Goal: Transaction & Acquisition: Purchase product/service

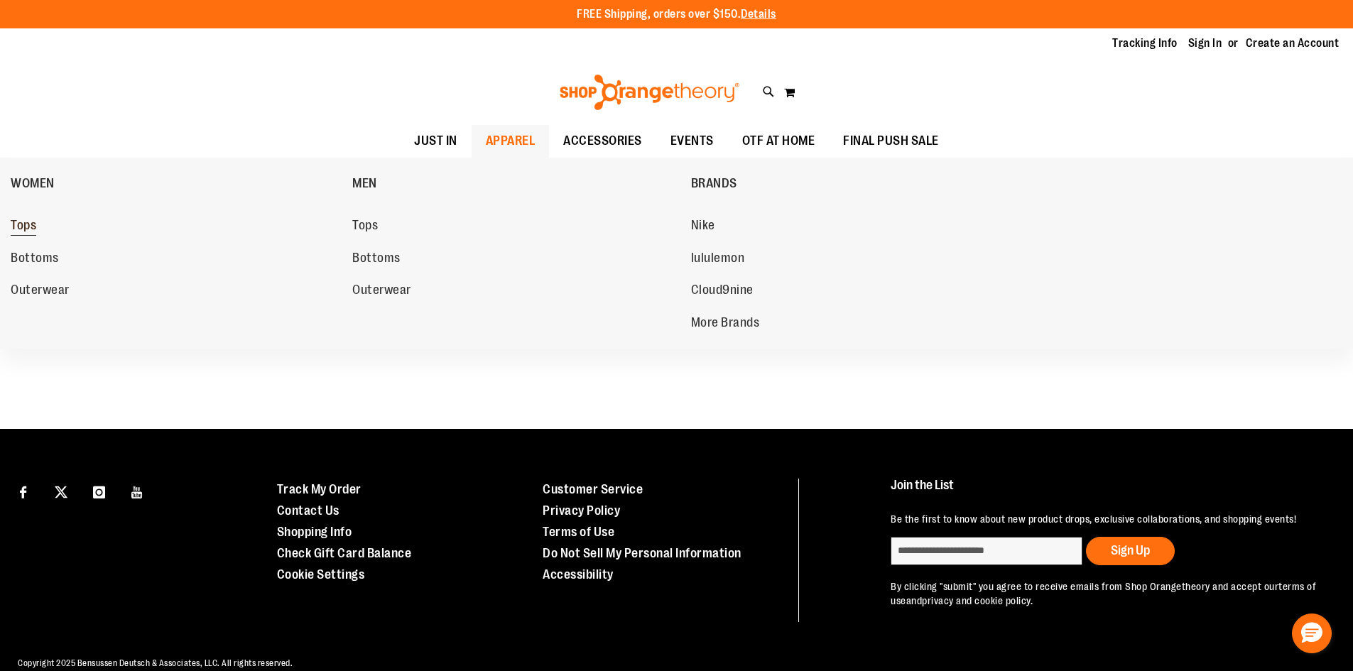
type input "**********"
click at [27, 224] on span "Tops" at bounding box center [24, 227] width 26 height 18
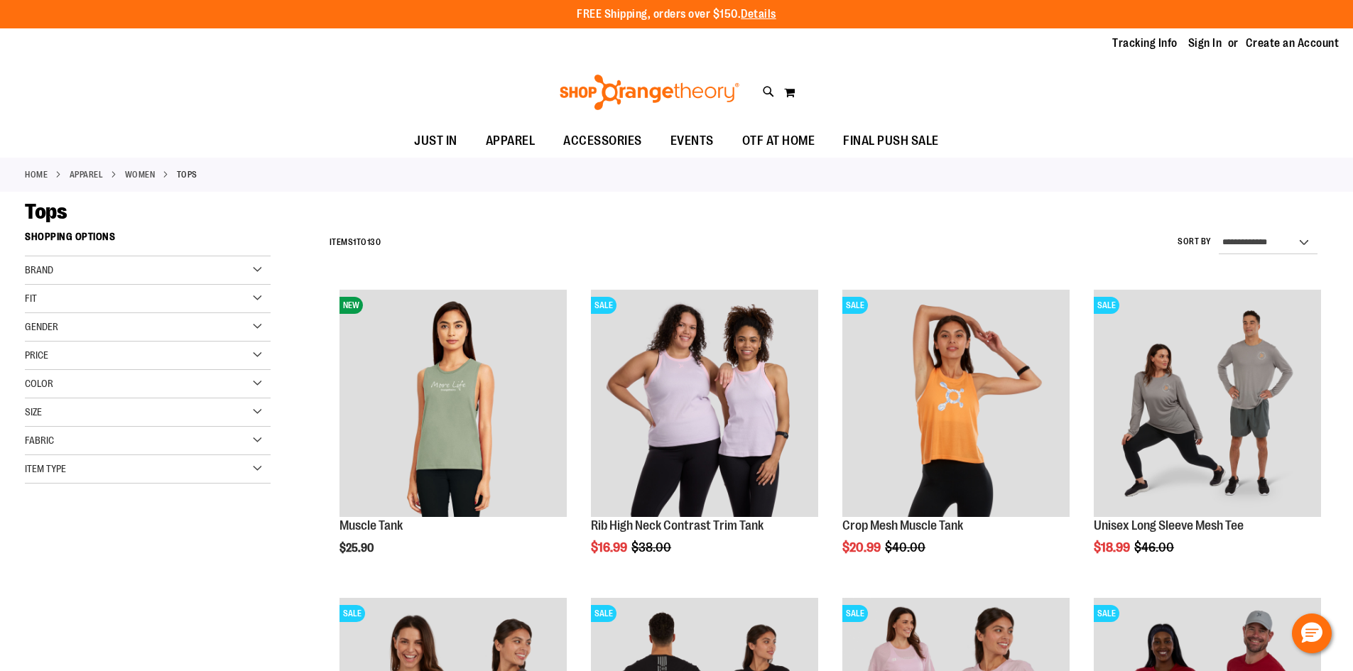
type input "**********"
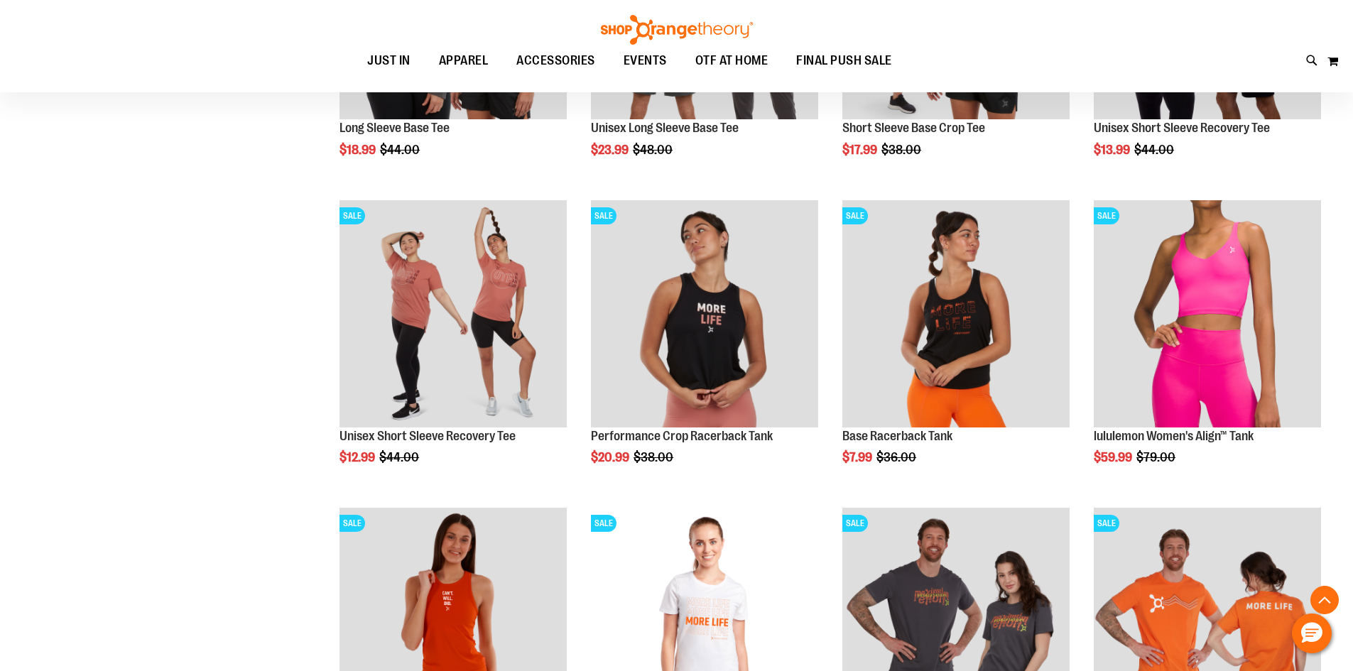
scroll to position [757, 0]
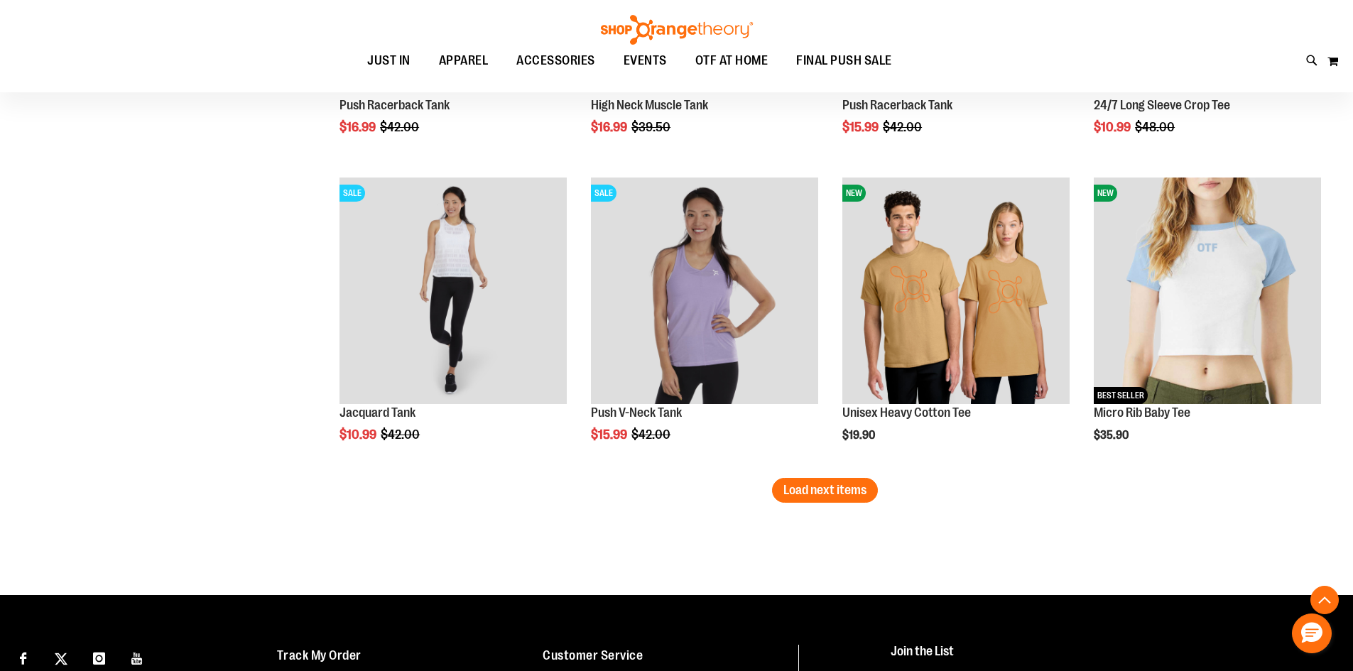
scroll to position [2588, 0]
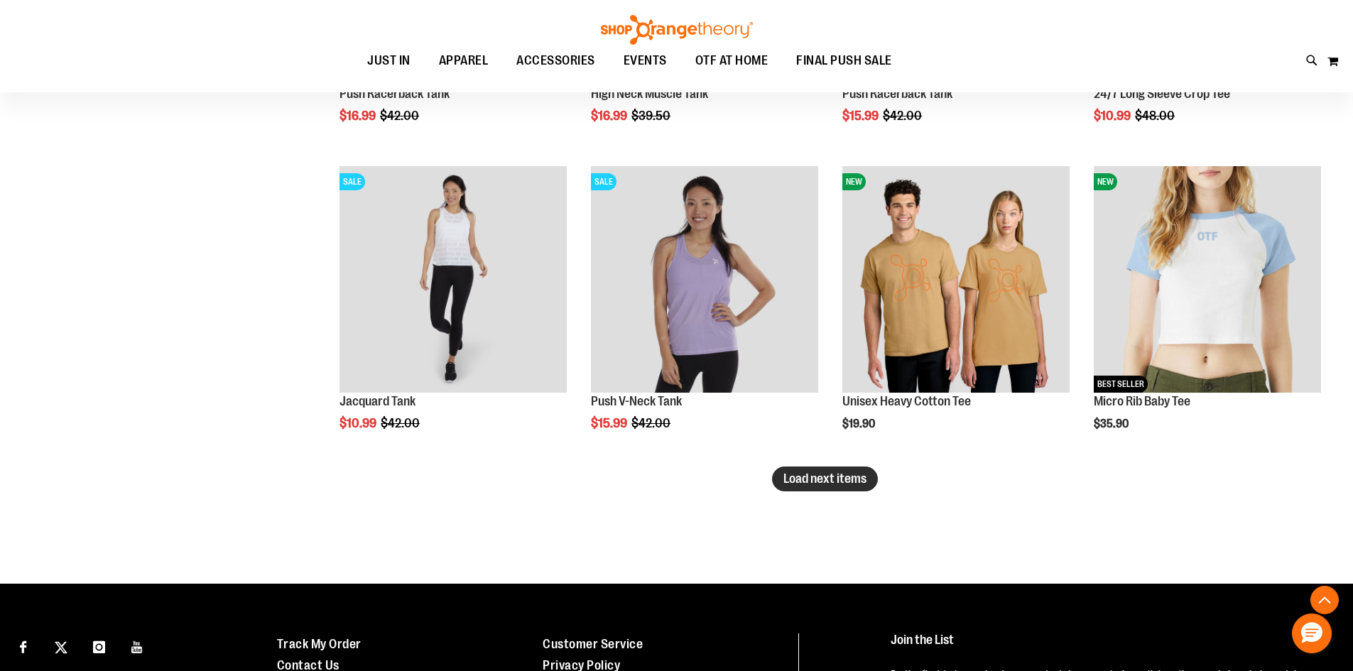
click at [838, 479] on span "Load next items" at bounding box center [825, 479] width 83 height 14
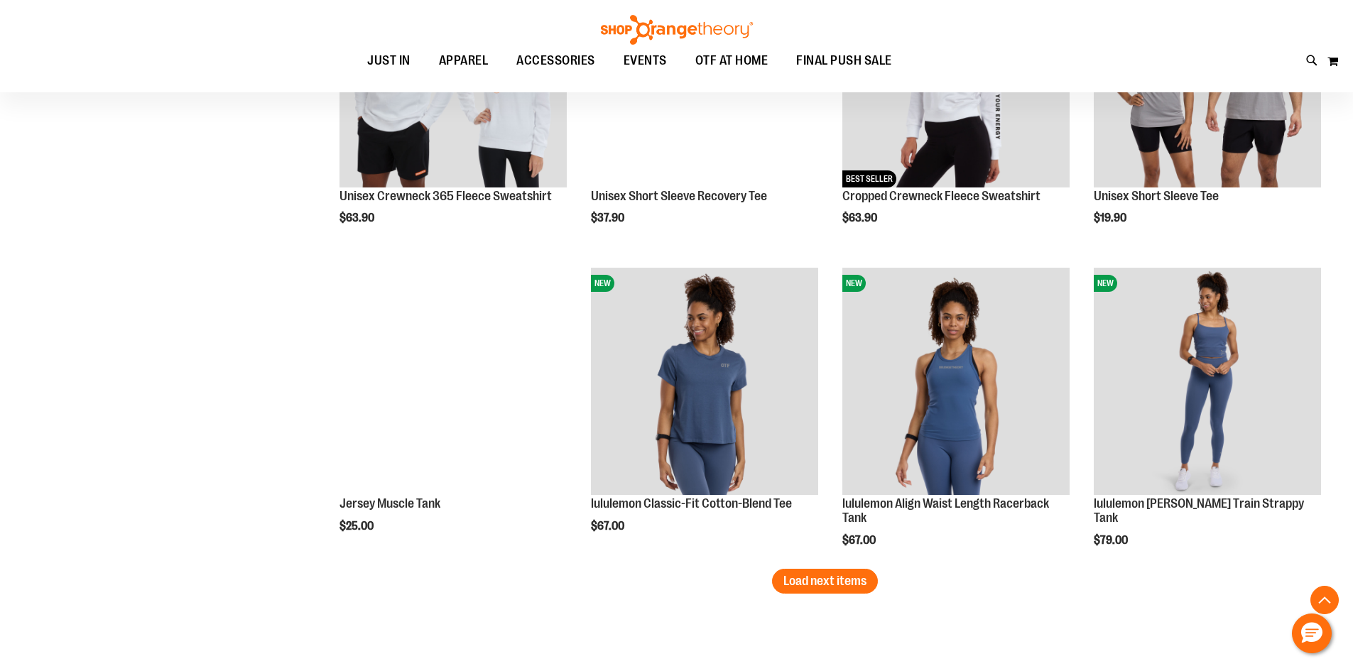
scroll to position [3443, 0]
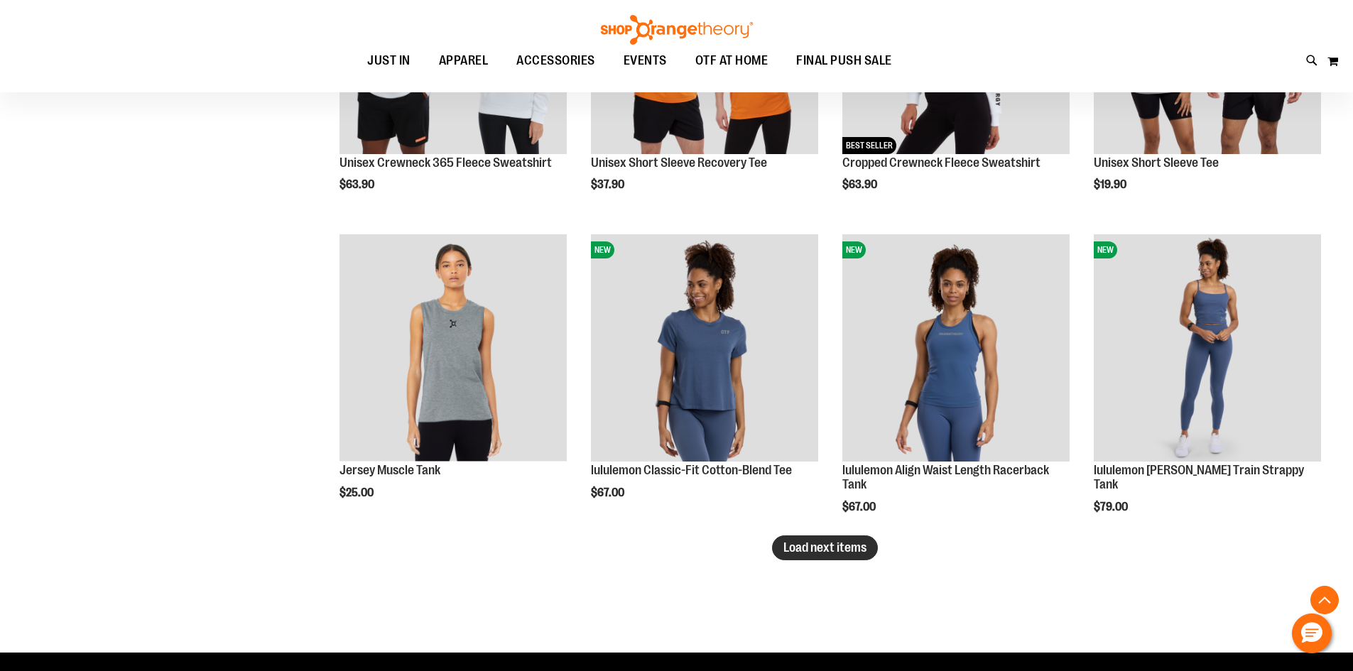
click at [838, 549] on span "Load next items" at bounding box center [825, 548] width 83 height 14
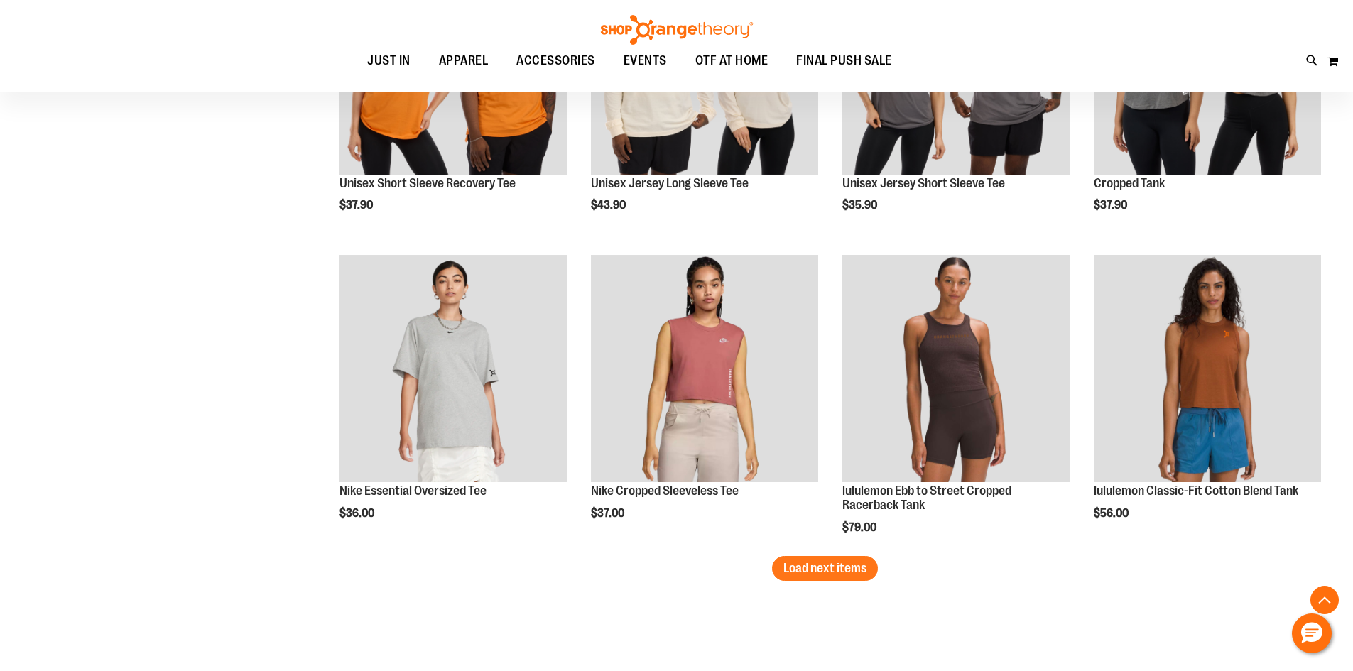
scroll to position [4376, 0]
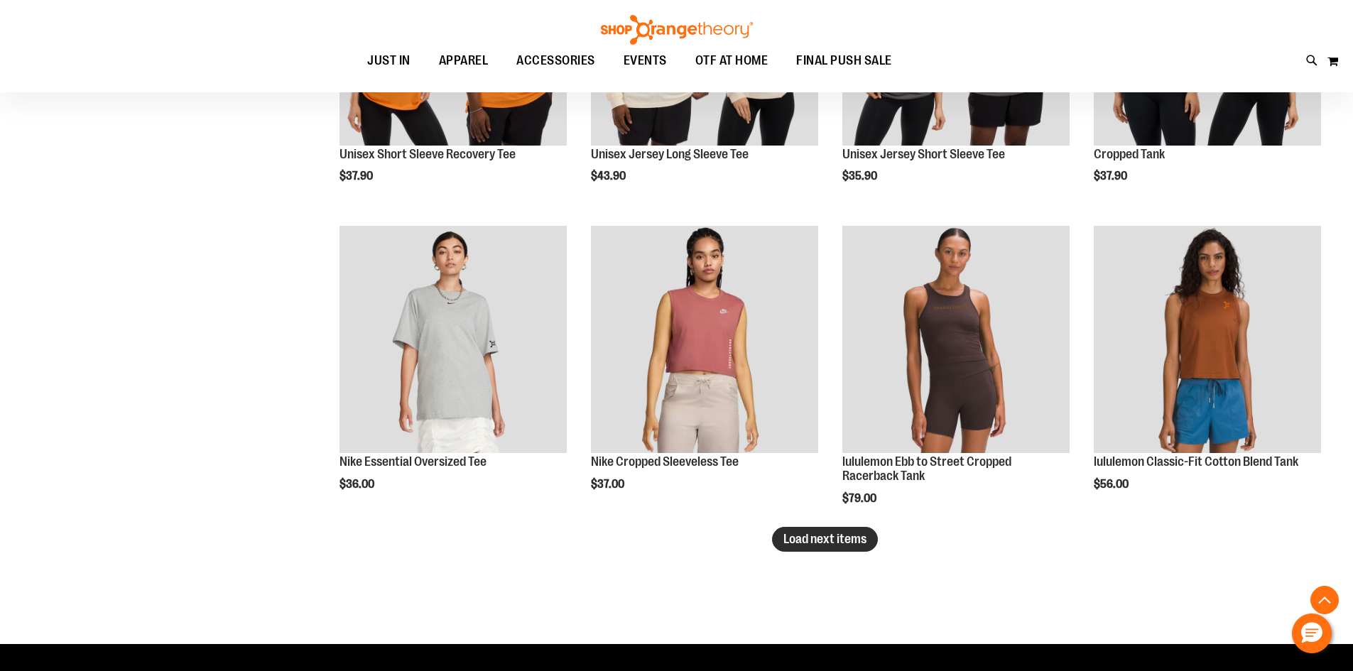
click at [854, 549] on button "Load next items" at bounding box center [825, 539] width 106 height 25
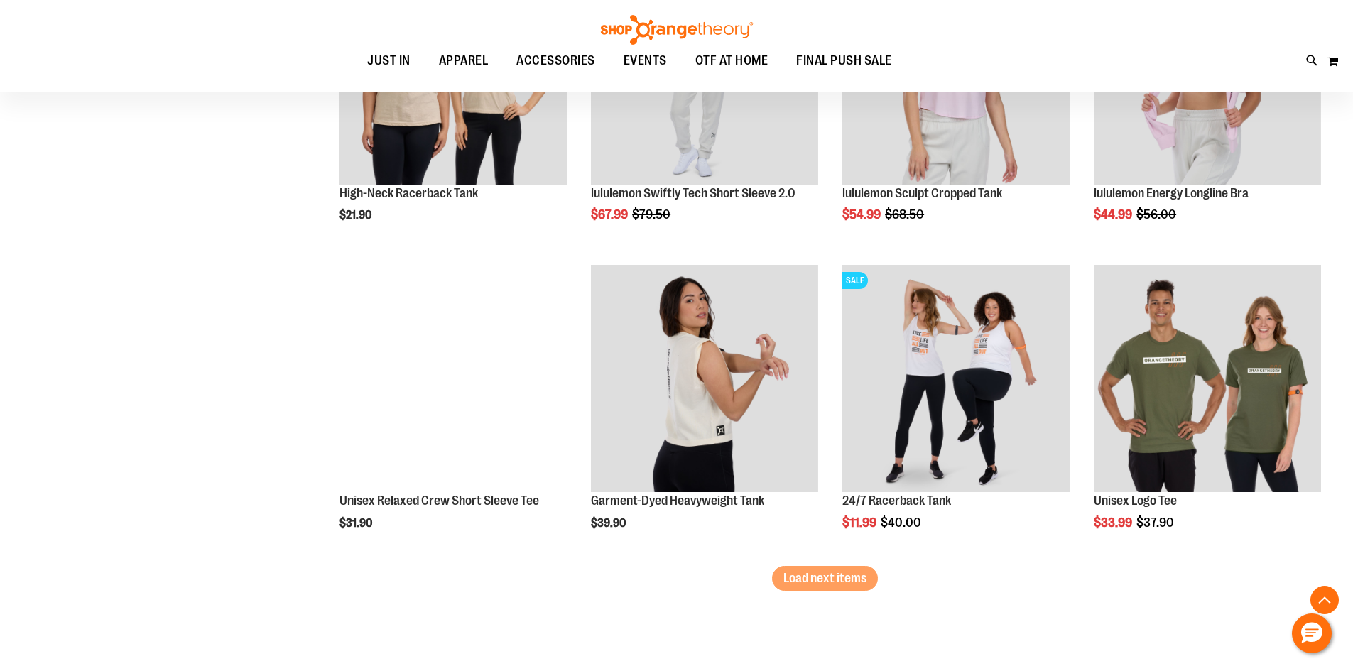
scroll to position [5281, 0]
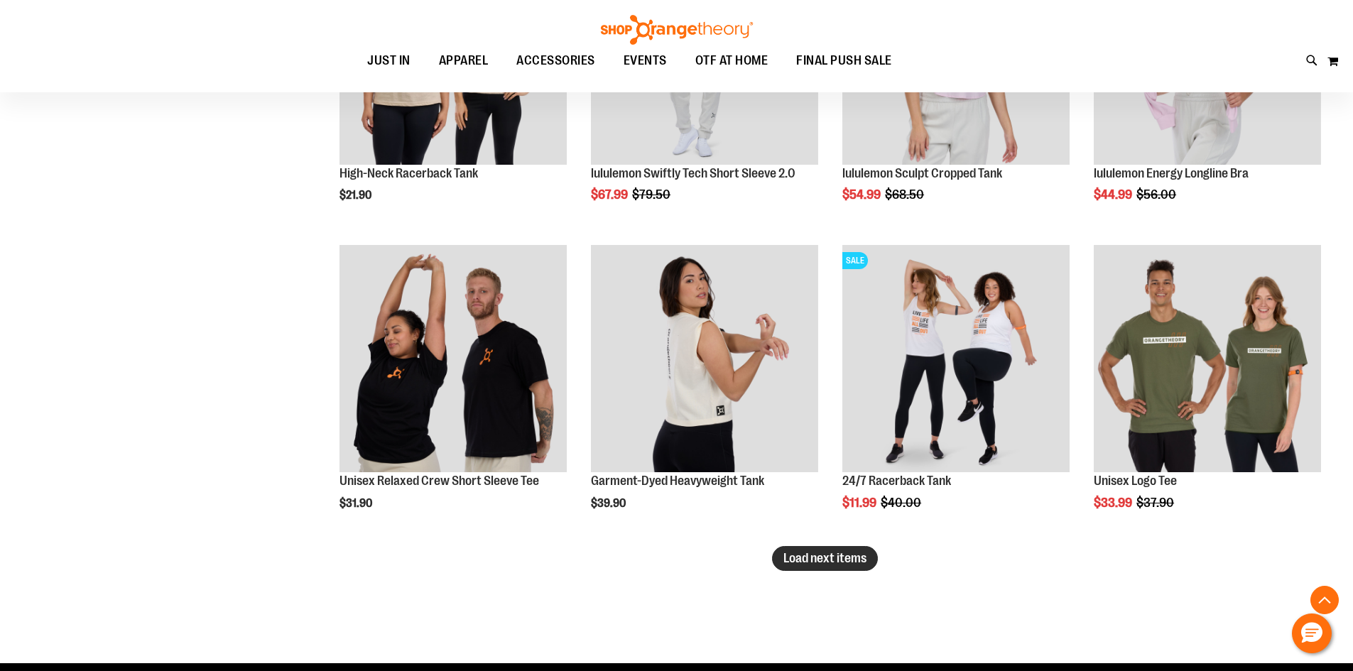
click at [801, 565] on button "Load next items" at bounding box center [825, 558] width 106 height 25
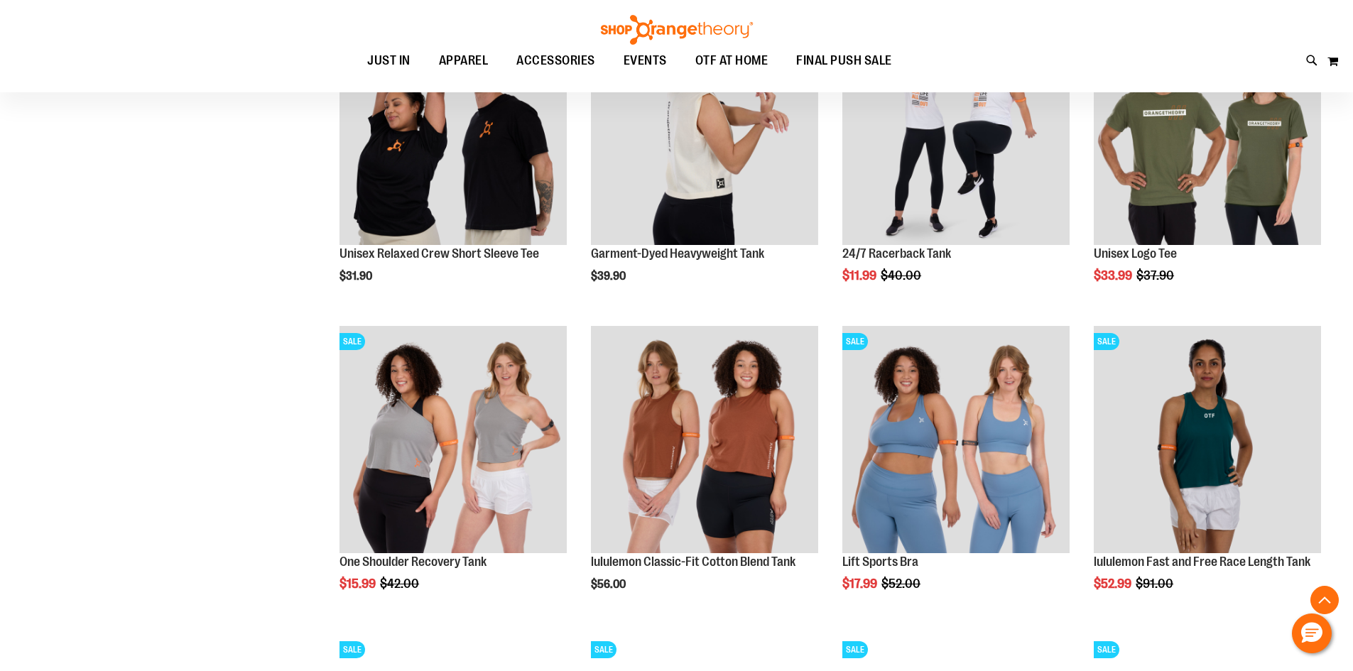
scroll to position [5516, 0]
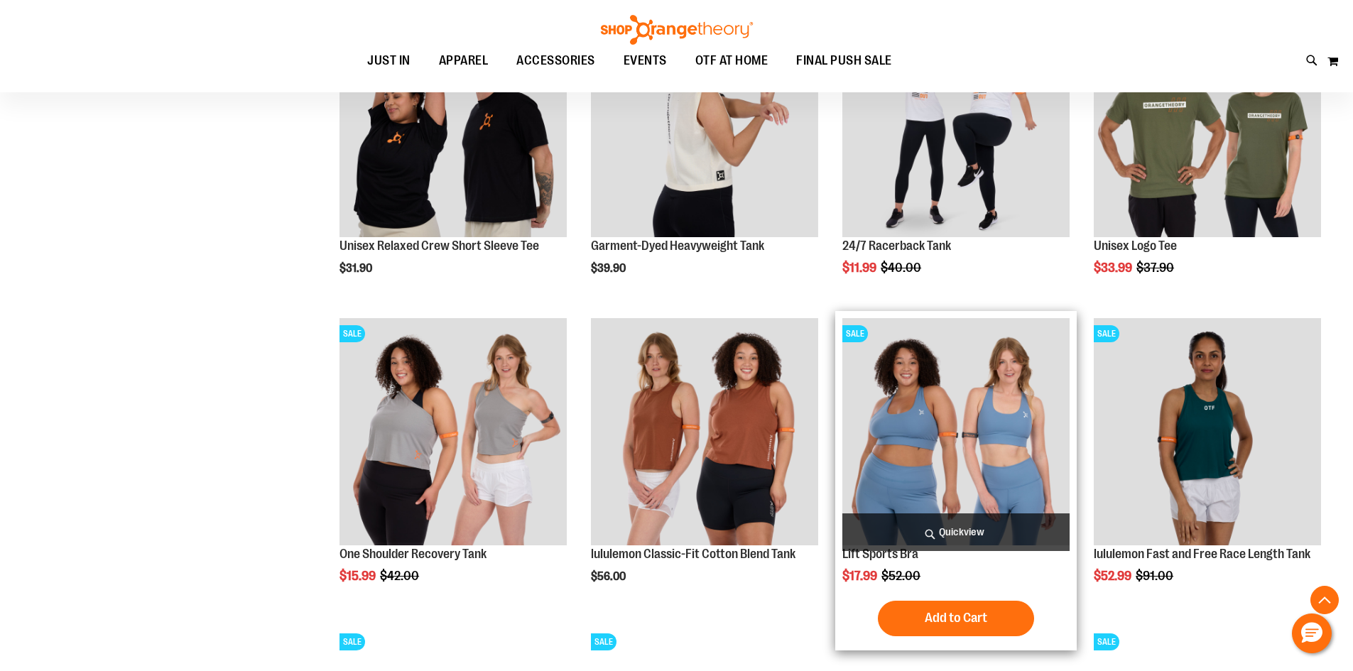
click at [931, 447] on img "product" at bounding box center [956, 431] width 227 height 227
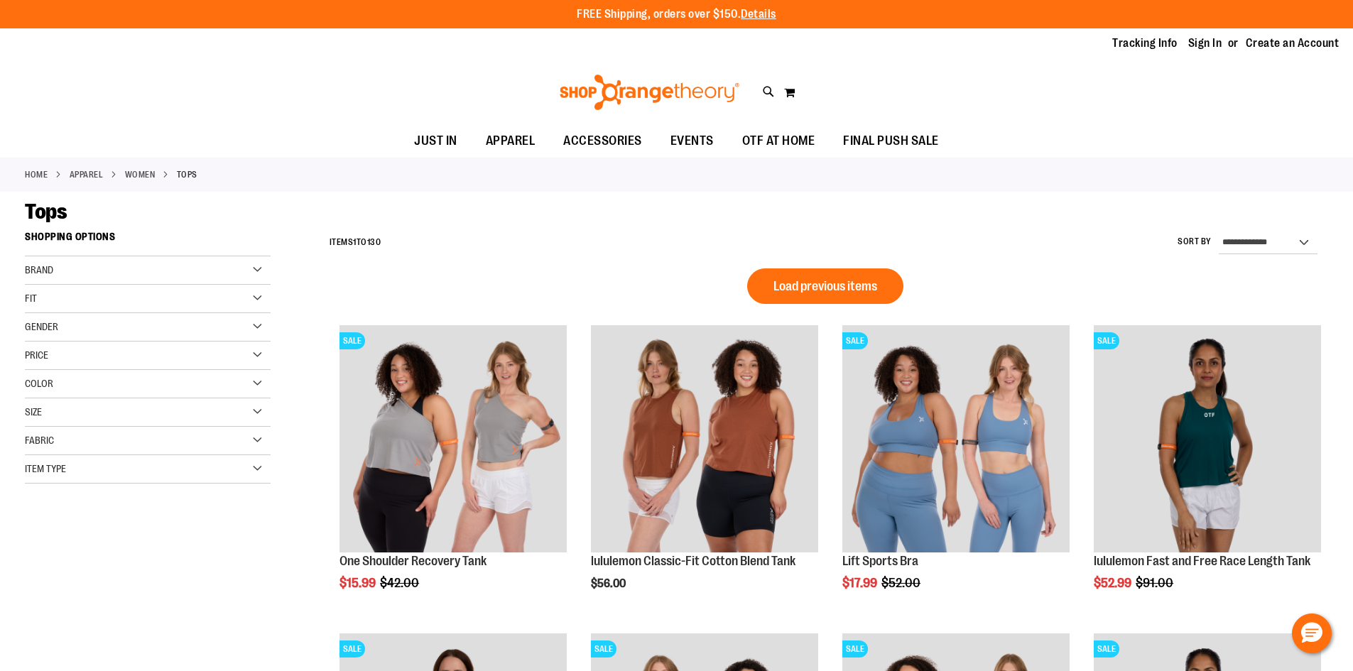
scroll to position [929, 0]
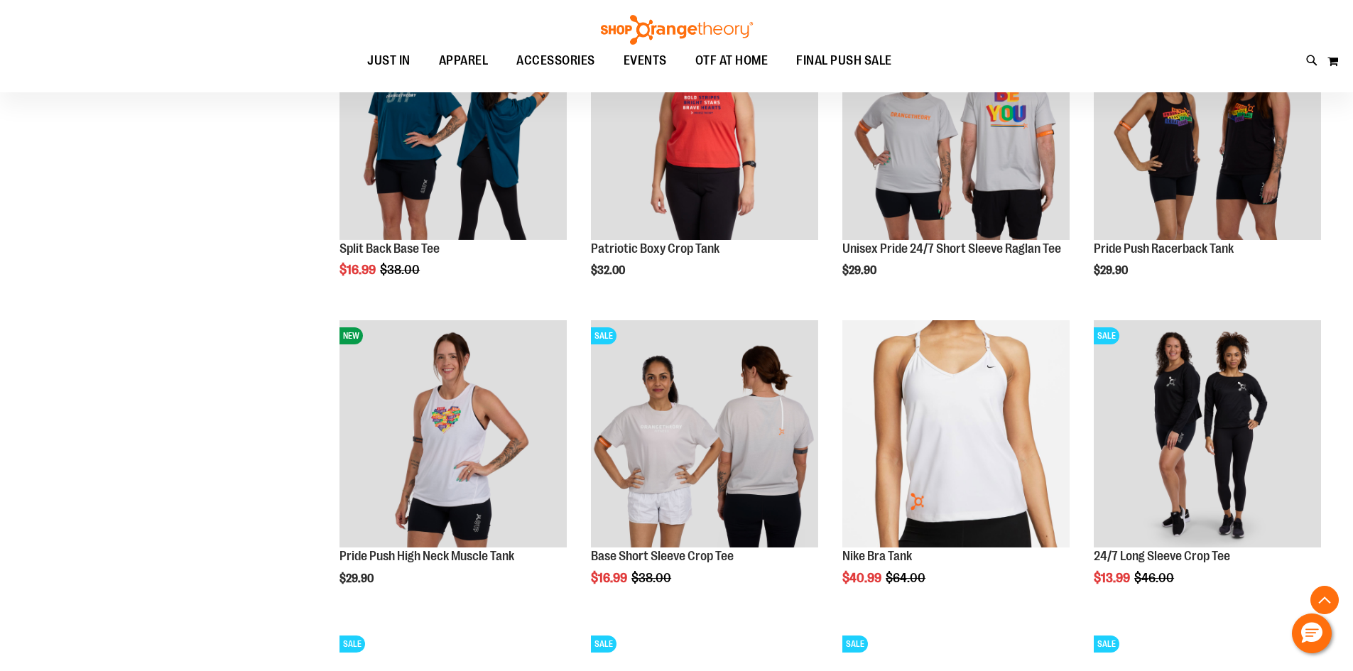
type input "**********"
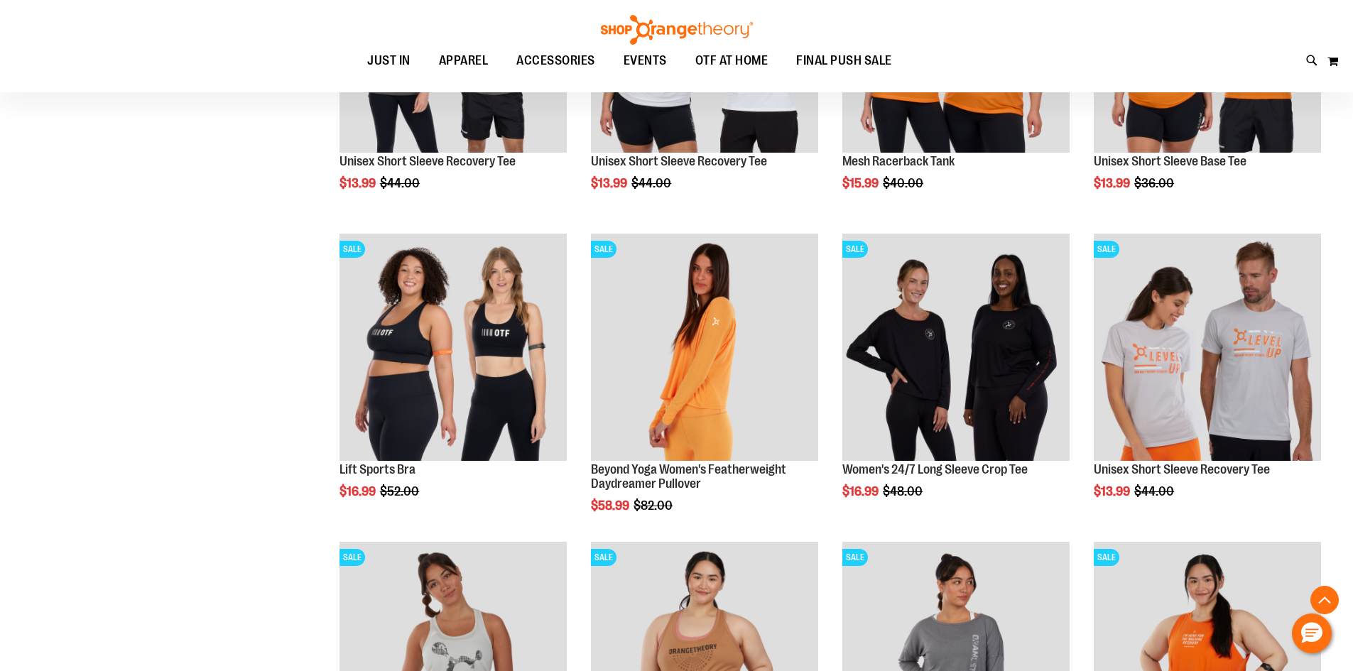
scroll to position [1947, 0]
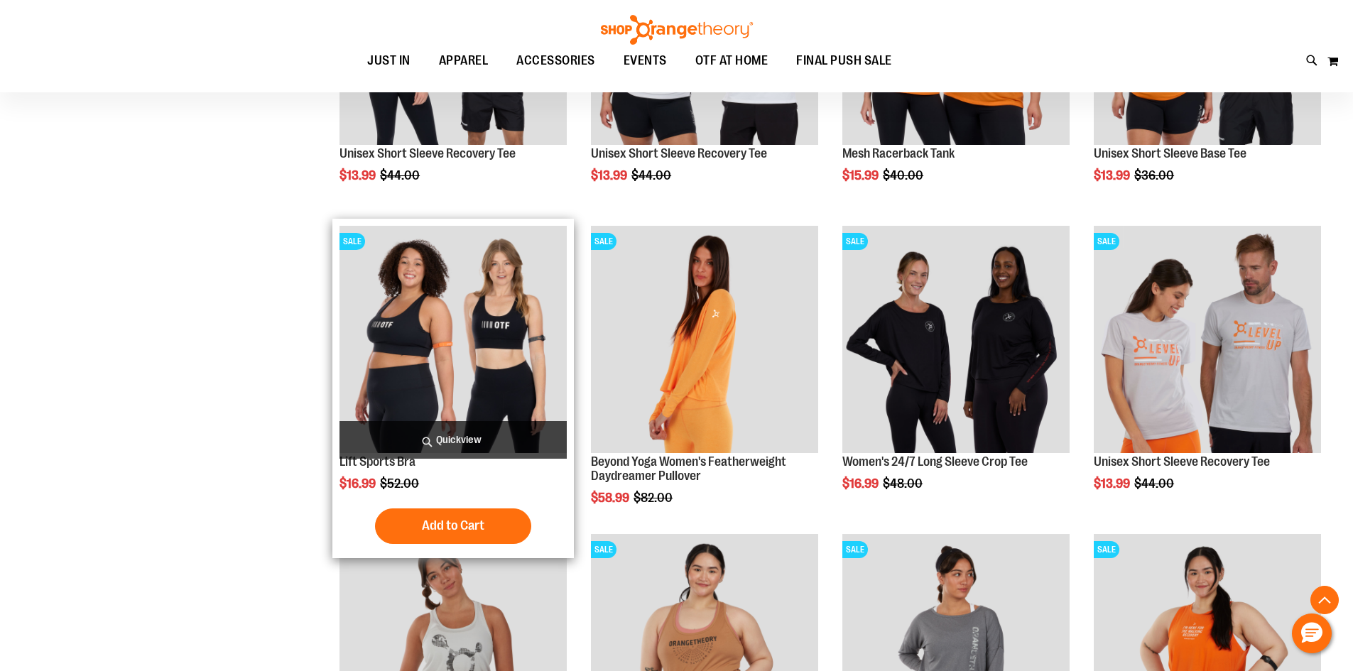
click at [454, 352] on img "product" at bounding box center [453, 339] width 227 height 227
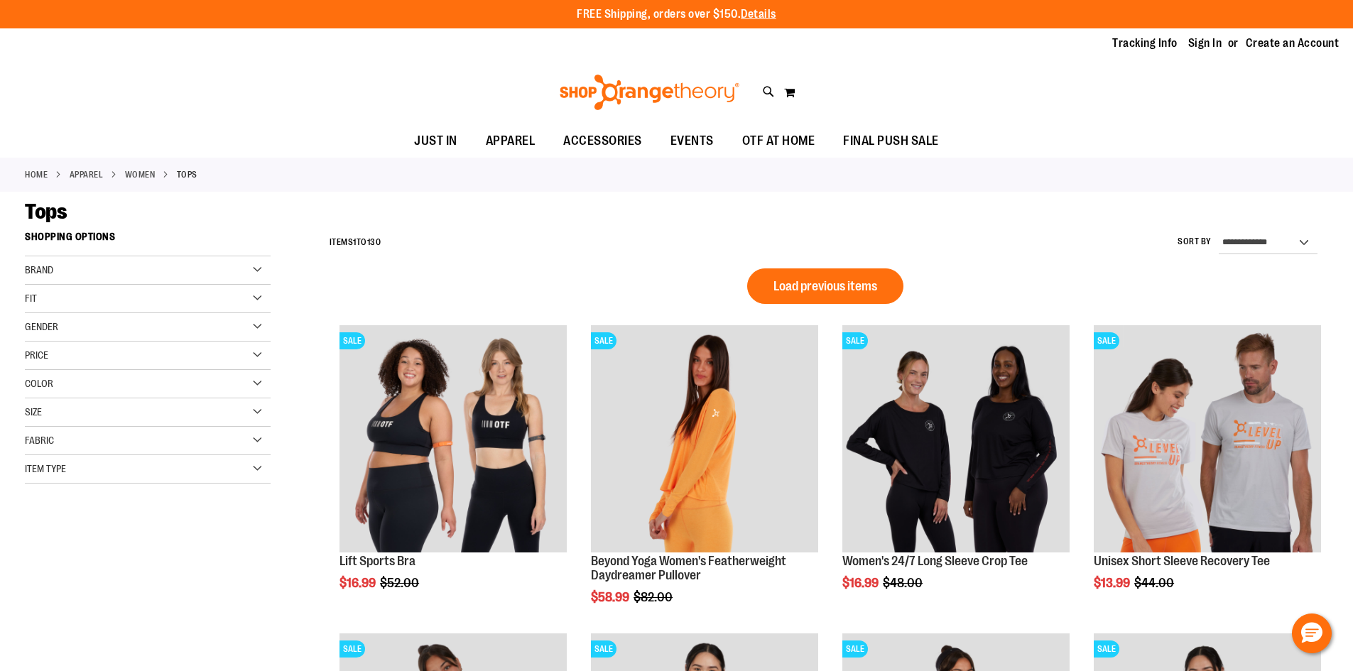
scroll to position [929, 0]
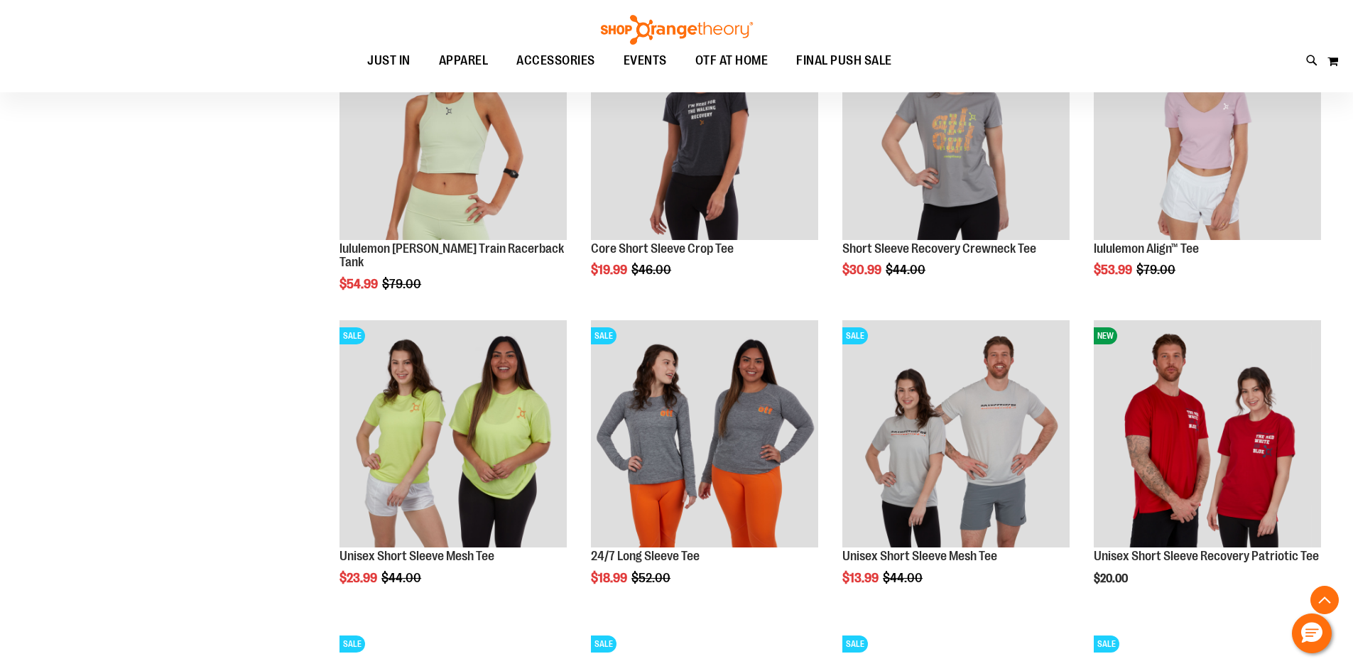
type input "**********"
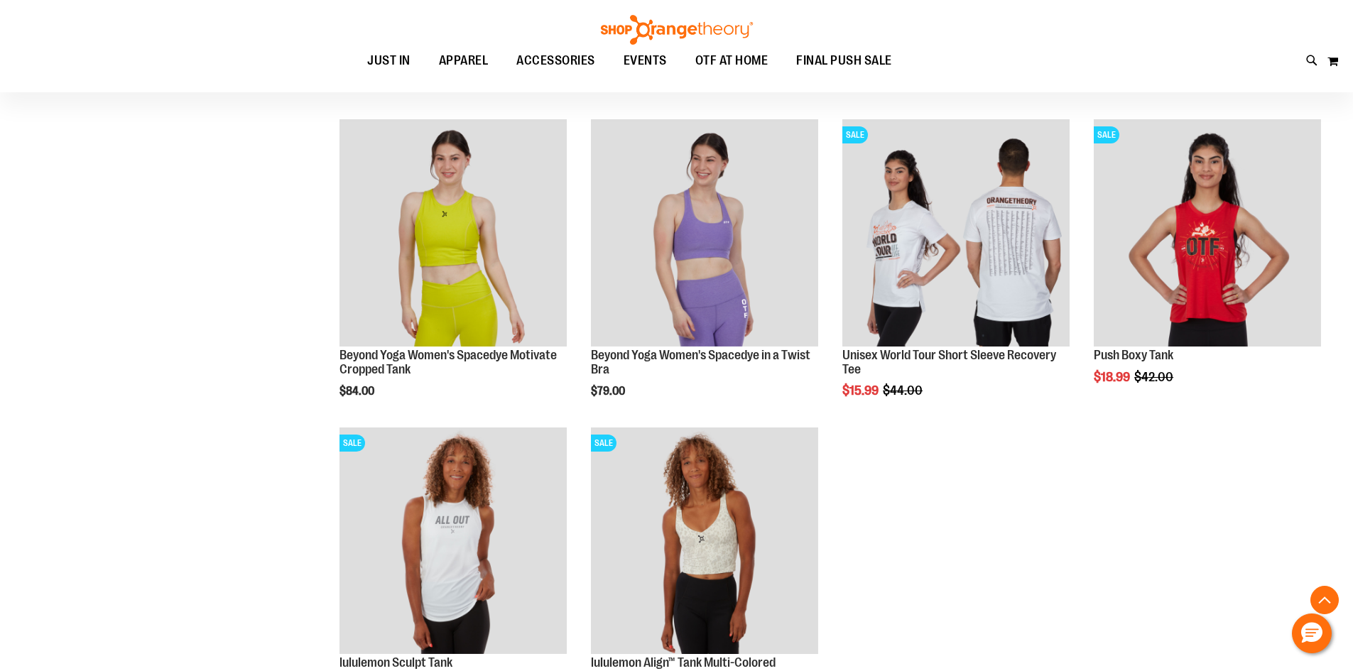
scroll to position [2347, 0]
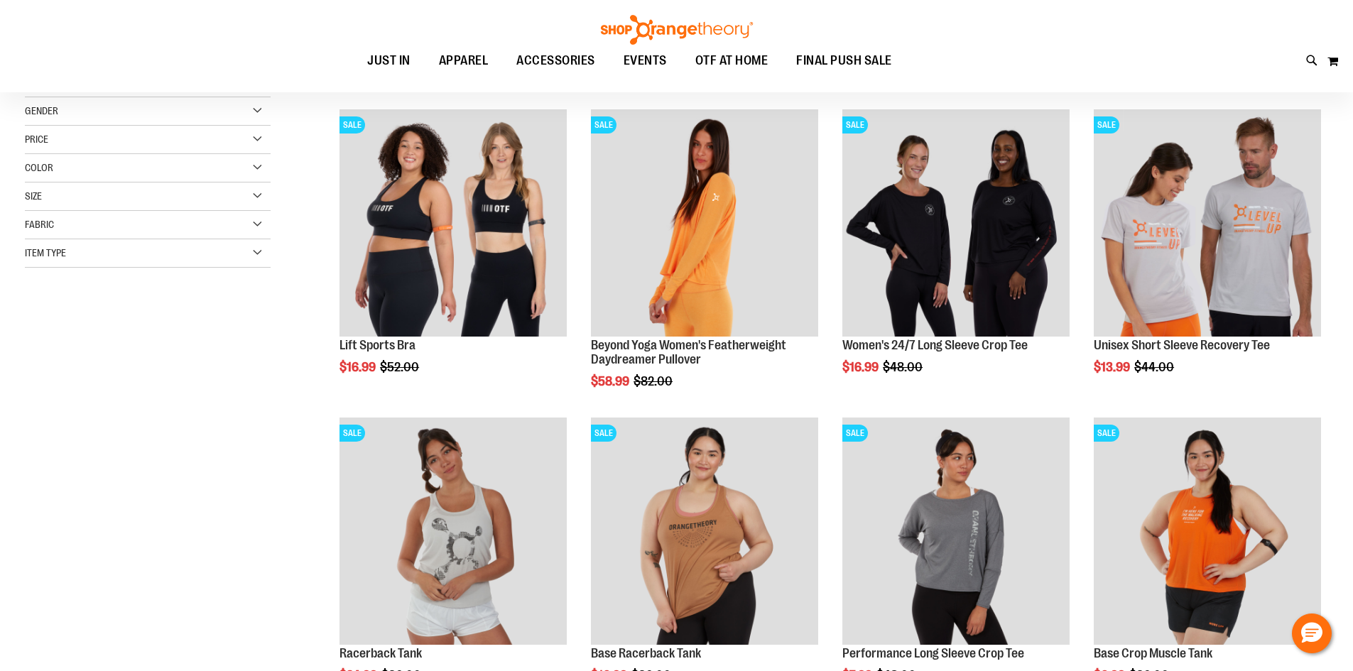
scroll to position [166, 0]
